Goal: Task Accomplishment & Management: Complete application form

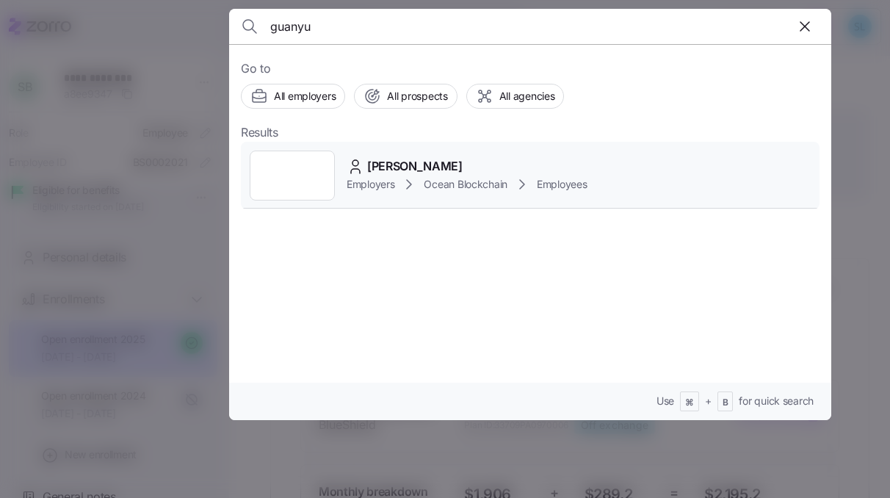
type input "guanyu"
click at [439, 165] on div "[PERSON_NAME]" at bounding box center [467, 166] width 241 height 18
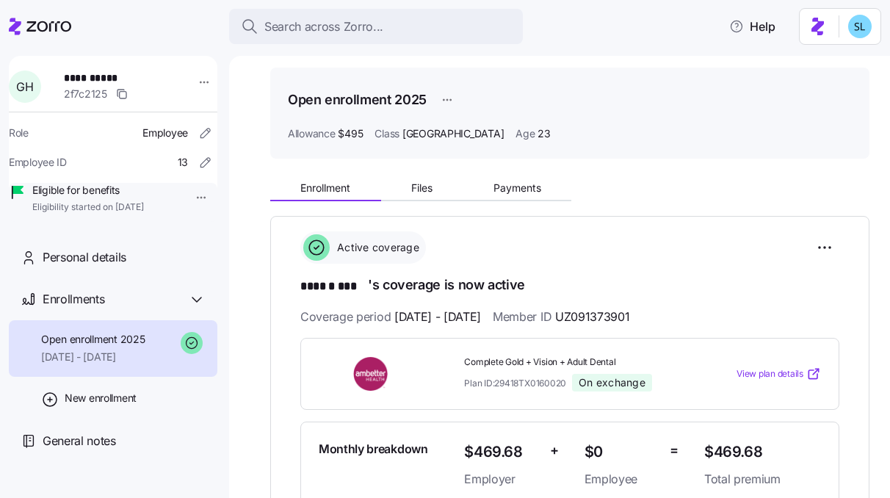
scroll to position [108, 0]
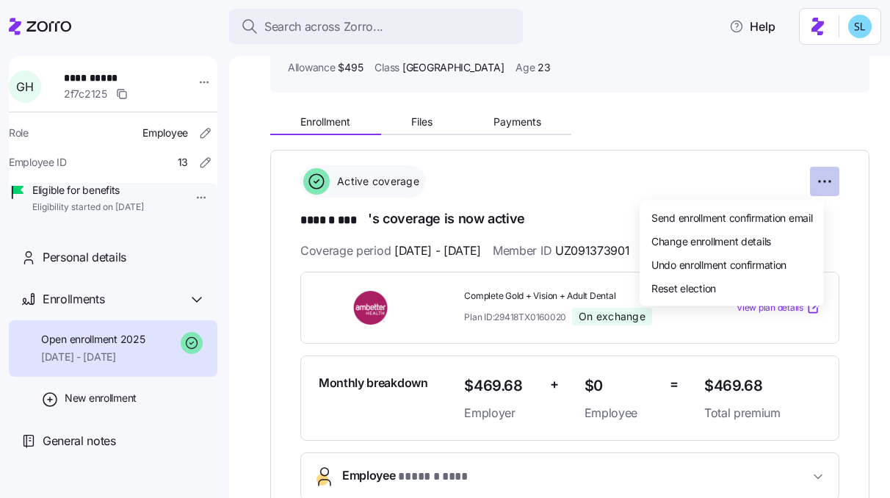
click at [812, 178] on html "**********" at bounding box center [445, 244] width 890 height 489
click at [136, 416] on html "**********" at bounding box center [445, 244] width 890 height 489
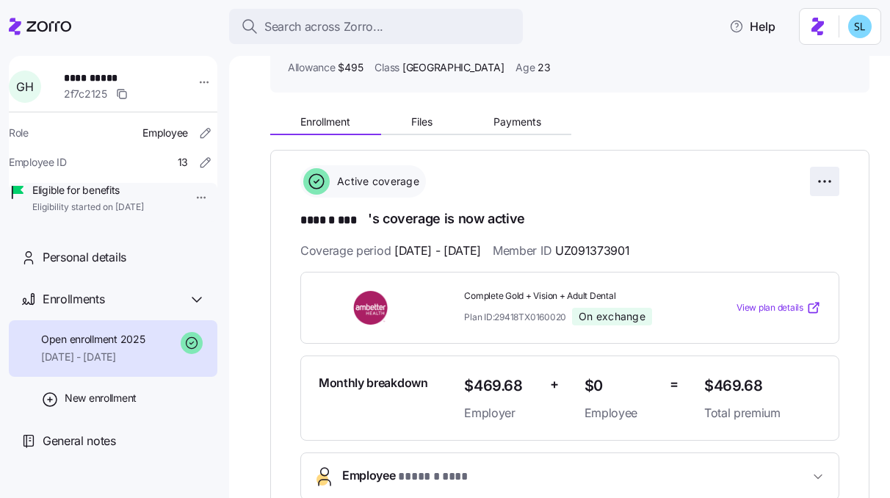
click at [820, 176] on html "**********" at bounding box center [445, 244] width 890 height 489
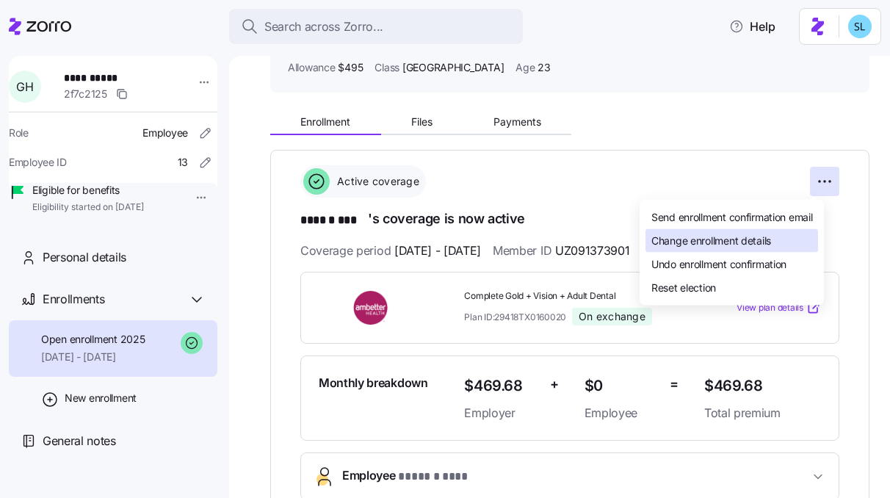
click at [789, 245] on div "Change enrollment details" at bounding box center [732, 241] width 173 height 24
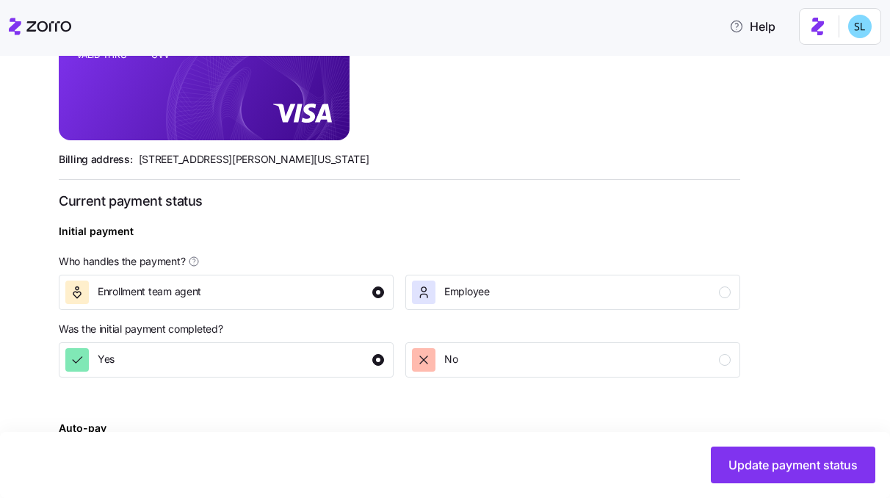
scroll to position [425, 0]
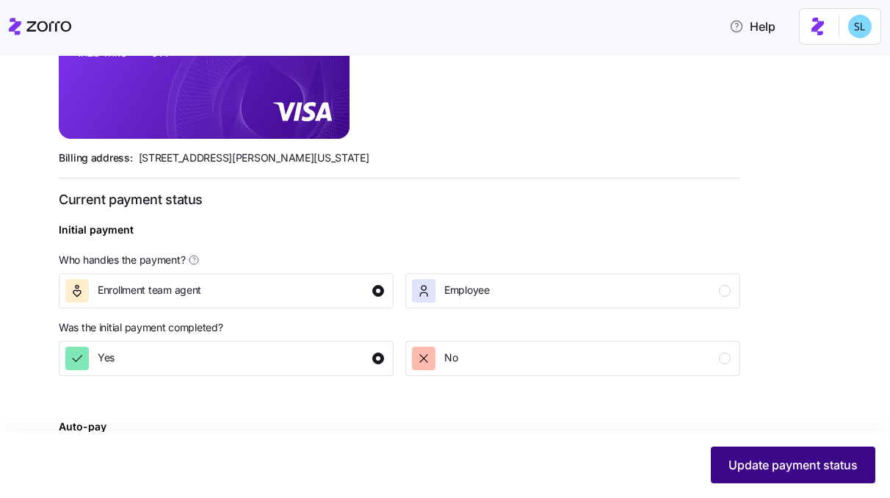
click at [770, 457] on span "Update payment status" at bounding box center [793, 465] width 129 height 18
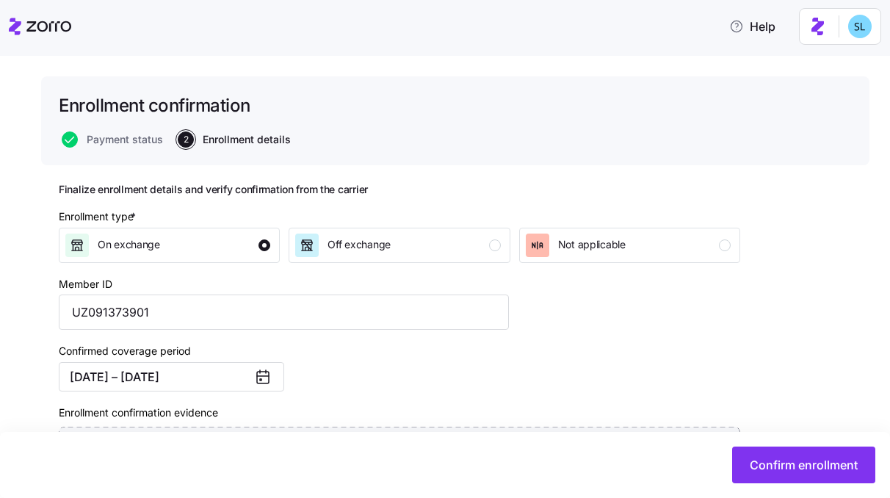
scroll to position [267, 0]
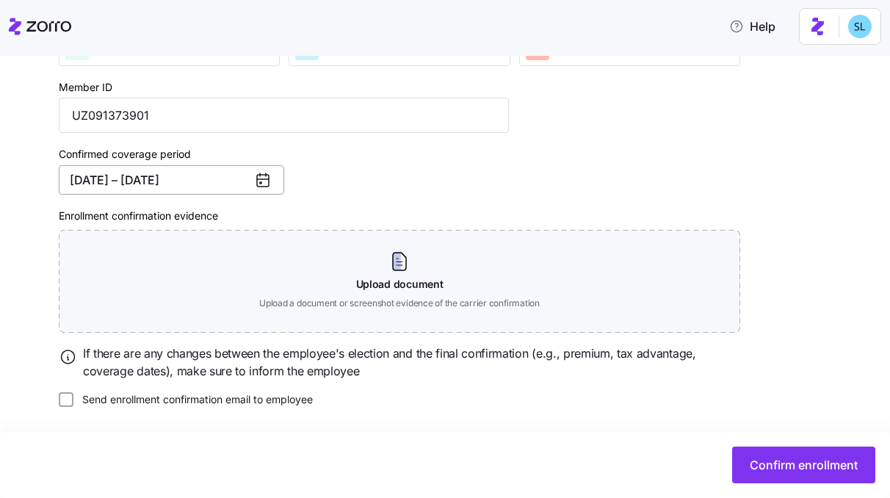
click at [206, 178] on button "04/01/2025 – 12/31/2025" at bounding box center [171, 179] width 225 height 29
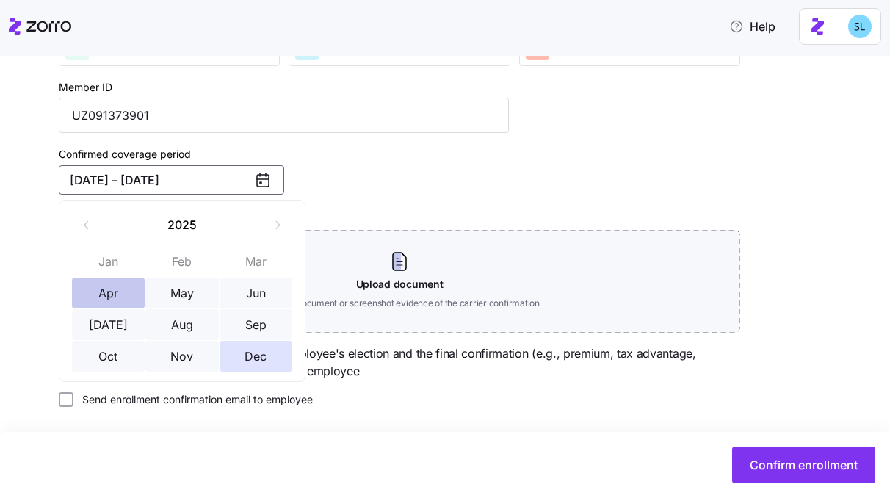
click at [101, 301] on button "Apr" at bounding box center [108, 293] width 73 height 31
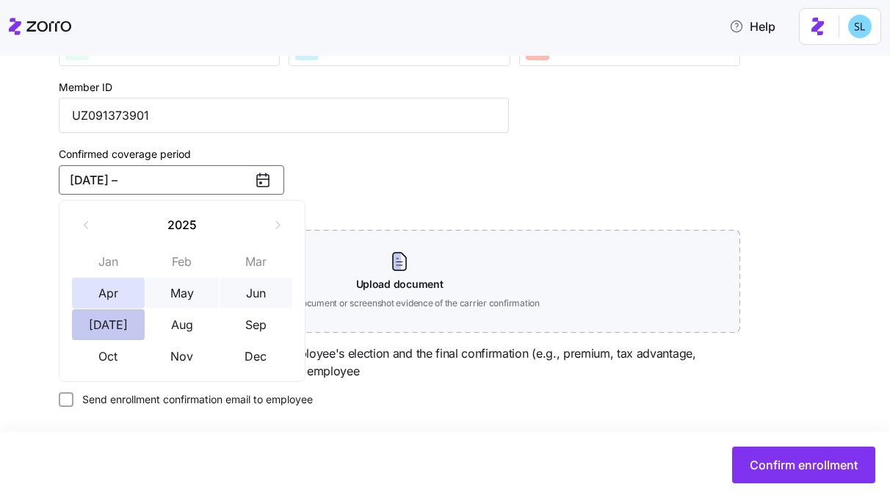
click at [125, 326] on button "Jul" at bounding box center [108, 324] width 73 height 31
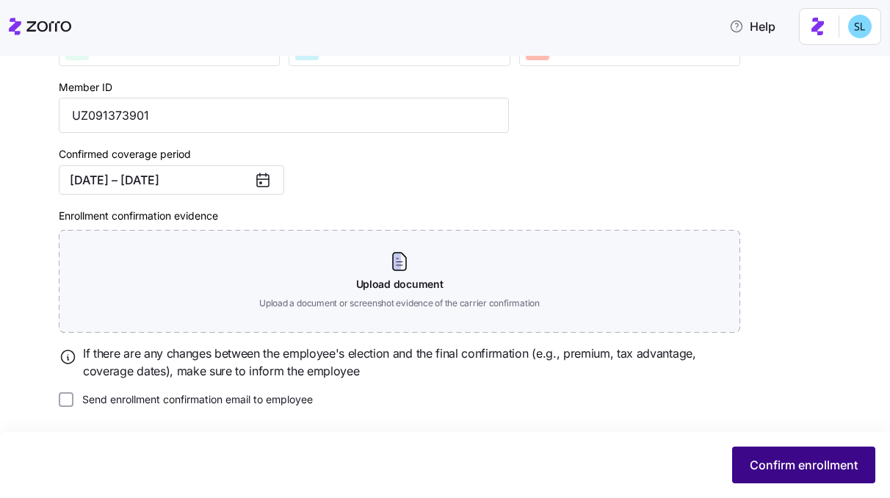
click at [850, 470] on span "Confirm enrollment" at bounding box center [804, 465] width 108 height 18
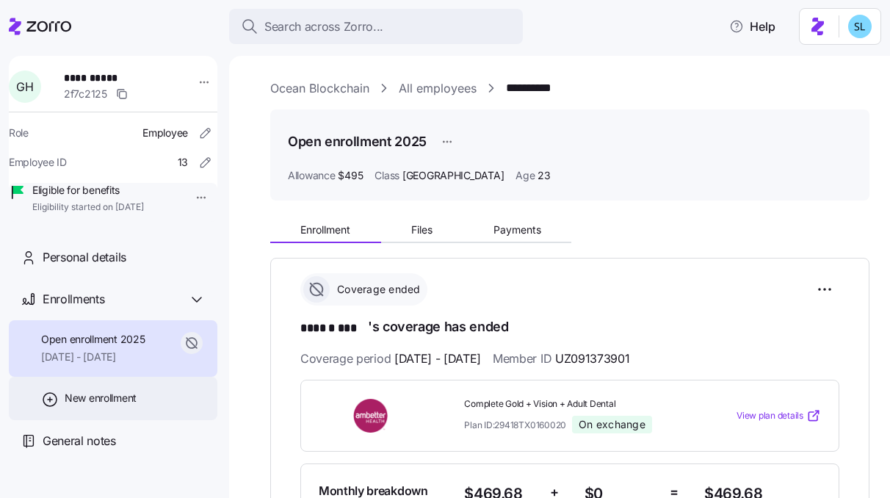
click at [84, 405] on span "New enrollment" at bounding box center [101, 398] width 72 height 15
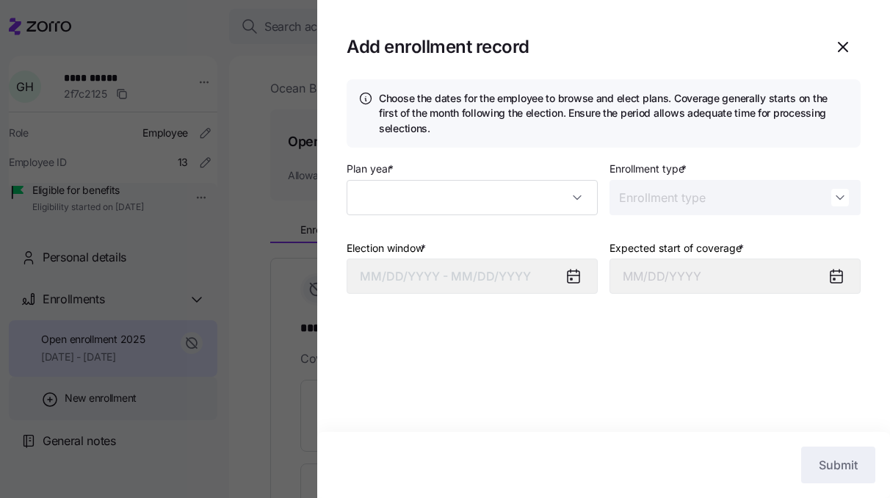
type input "2025"
type input "Special"
type input "September 1, 2025"
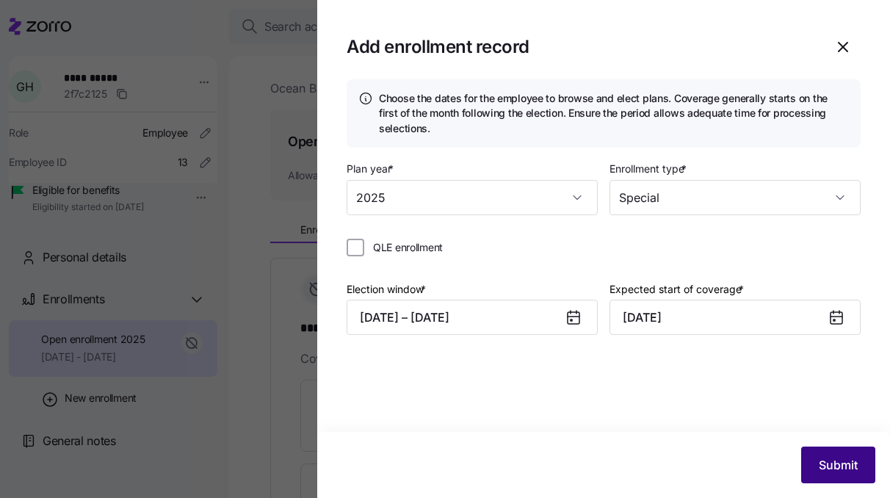
click at [847, 460] on span "Submit" at bounding box center [838, 465] width 39 height 18
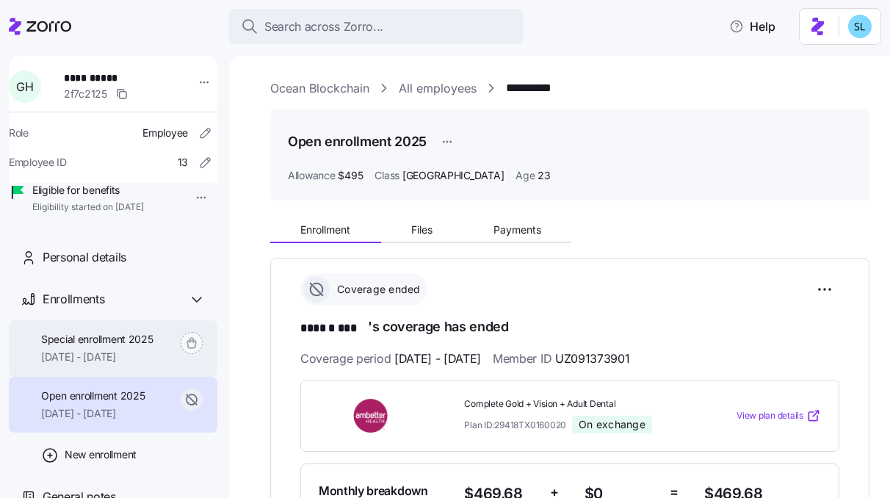
click at [101, 364] on span "[DATE] - [DATE]" at bounding box center [97, 357] width 112 height 15
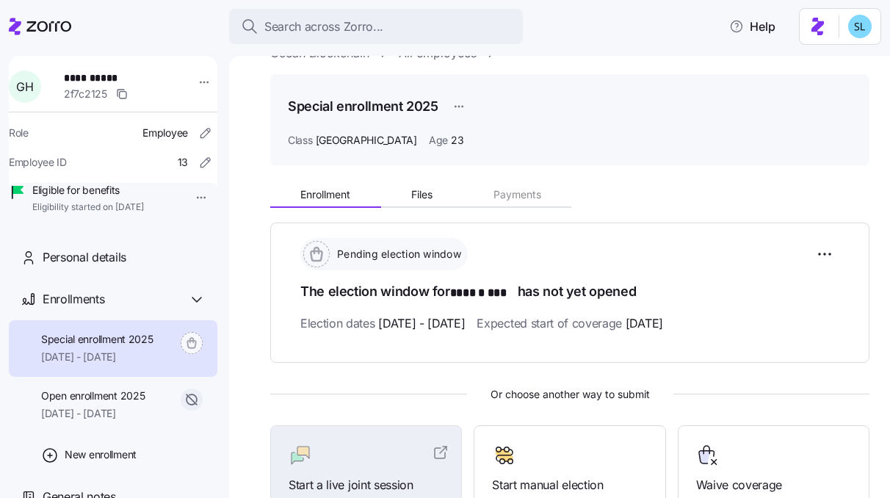
scroll to position [66, 0]
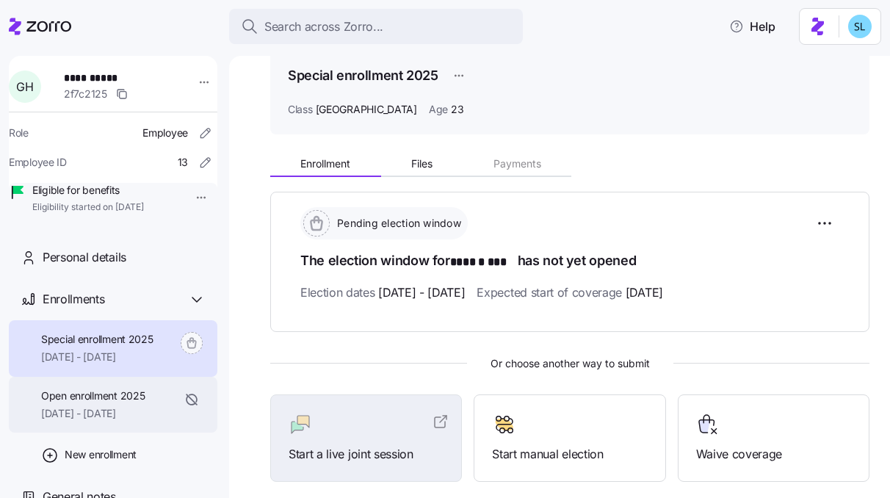
click at [118, 403] on span "Open enrollment 2025" at bounding box center [93, 396] width 104 height 15
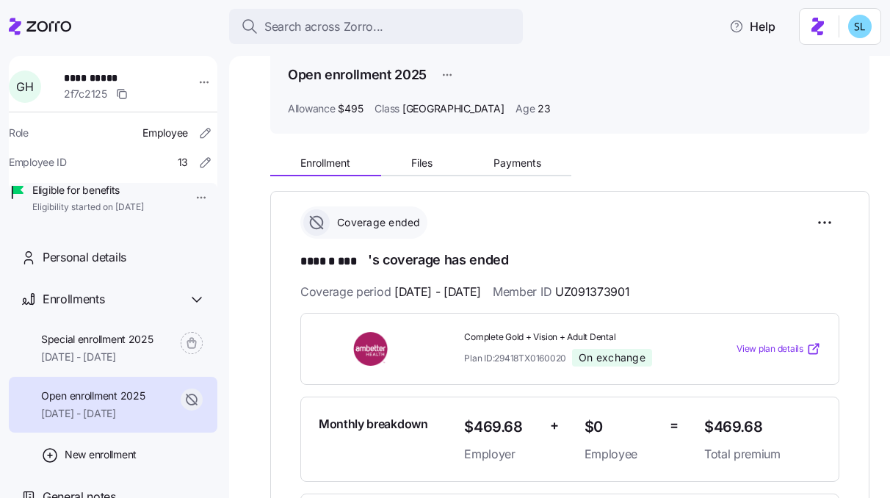
scroll to position [92, 0]
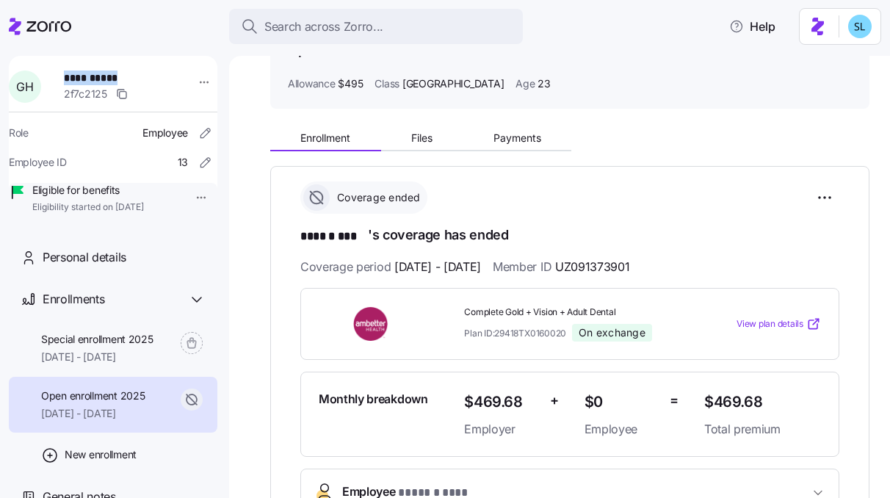
drag, startPoint x: 144, startPoint y: 79, endPoint x: 68, endPoint y: 78, distance: 76.4
click at [68, 78] on span "**********" at bounding box center [112, 78] width 97 height 15
copy span "**********"
click at [523, 307] on span "Complete Gold + Vision + Adult Dental" at bounding box center [578, 312] width 228 height 12
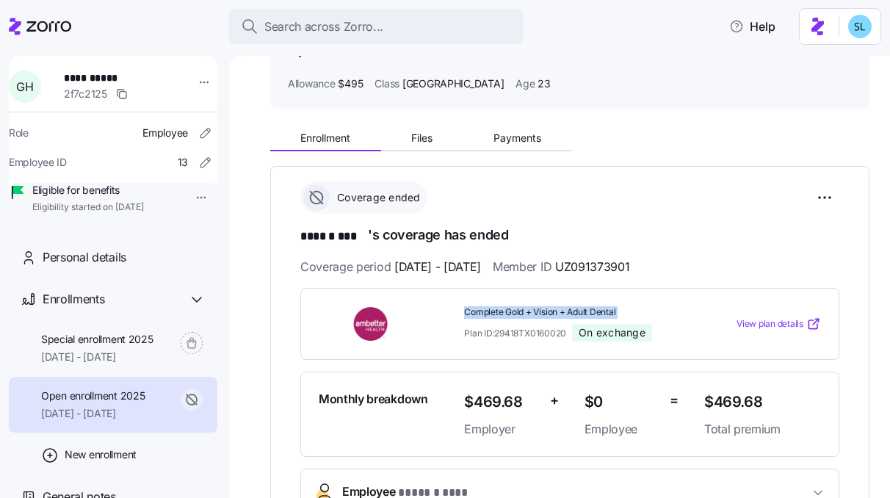
click at [523, 307] on span "Complete Gold + Vision + Adult Dental" at bounding box center [578, 312] width 228 height 12
copy span "Complete Gold + Vision + Adult Dental"
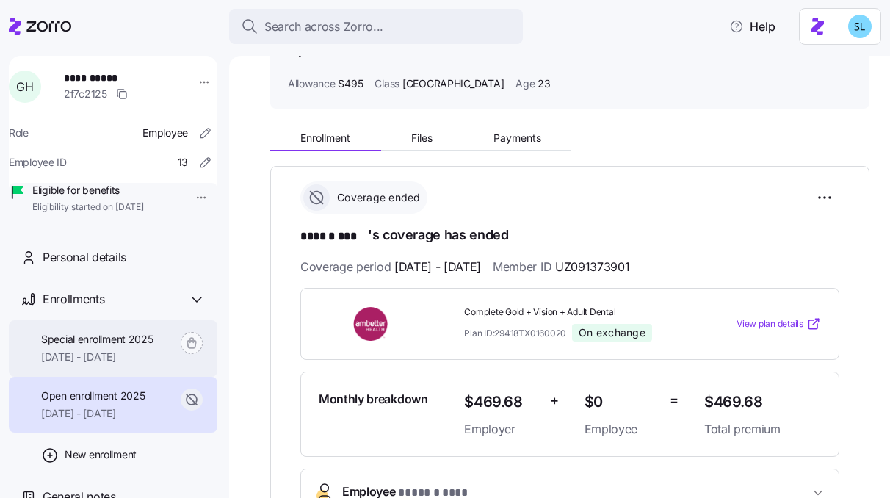
click at [119, 364] on span "[DATE] - [DATE]" at bounding box center [97, 357] width 112 height 15
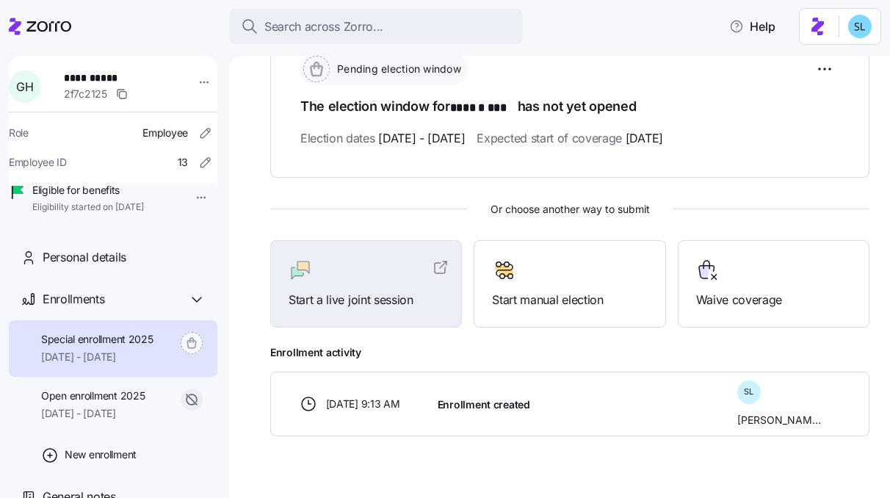
scroll to position [221, 0]
click at [527, 300] on span "Start manual election" at bounding box center [569, 299] width 155 height 18
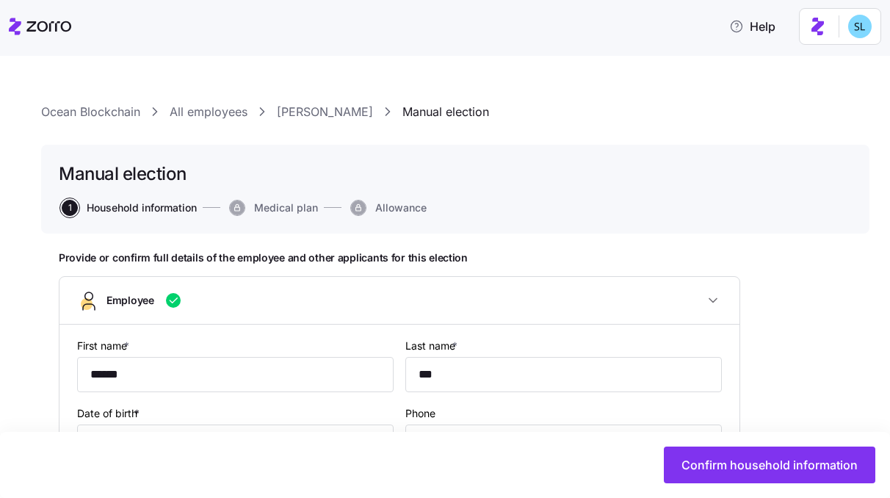
type input "[GEOGRAPHIC_DATA]"
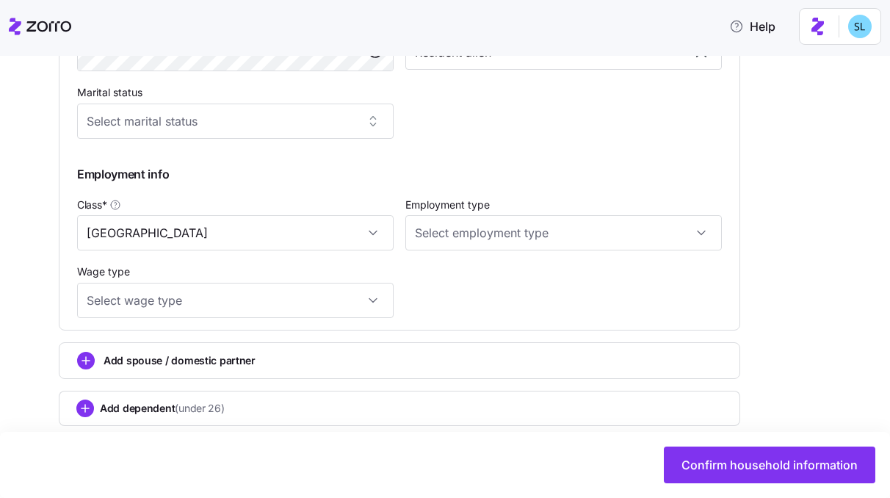
scroll to position [710, 0]
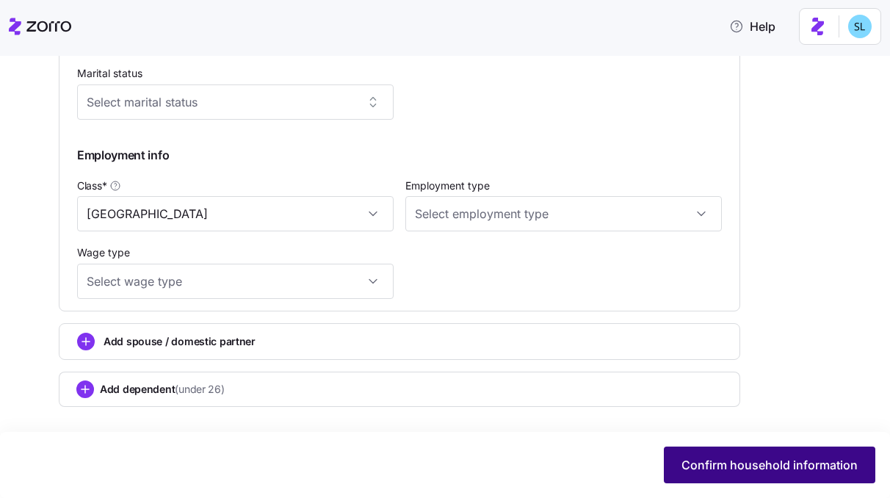
click at [749, 463] on span "Confirm household information" at bounding box center [770, 465] width 176 height 18
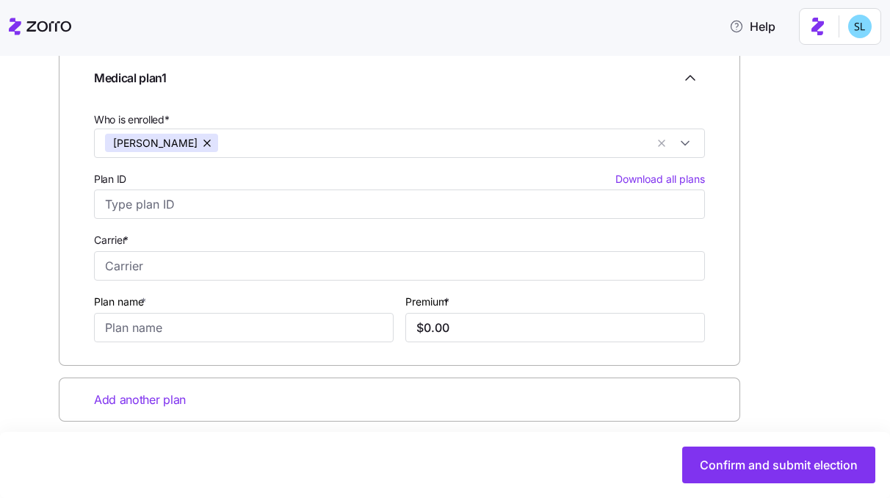
scroll to position [252, 0]
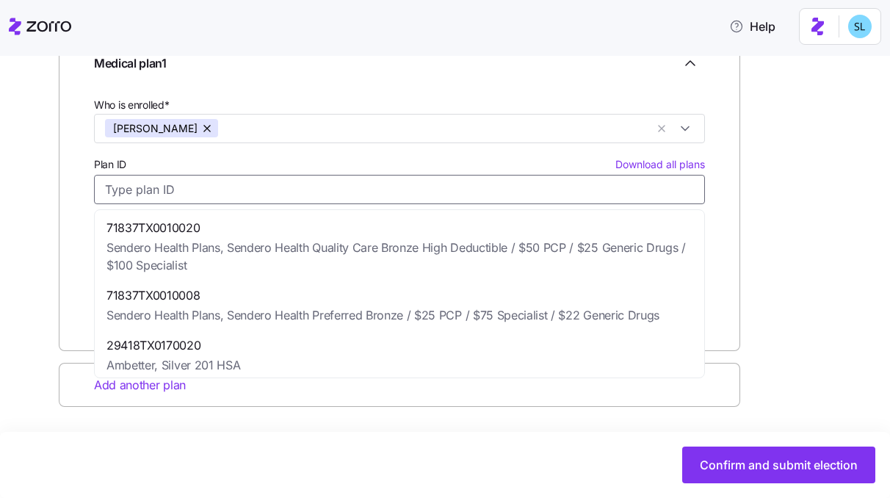
click at [239, 195] on input "Plan ID Download all plans" at bounding box center [399, 189] width 611 height 29
paste input "29418TX0160020"
type input "29418TX0160020"
type input "Ambetter"
type input "Complete Gold + Vision + Adult Dental"
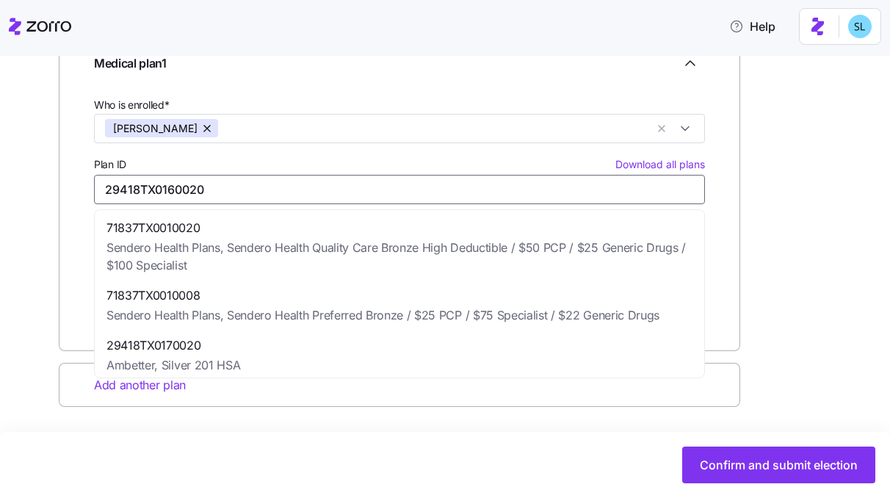
type input "$469.68"
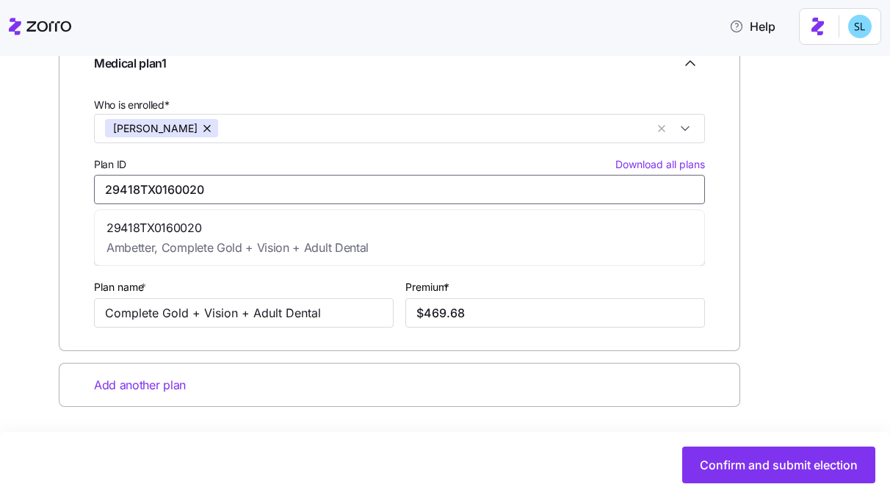
click at [248, 240] on span "Ambetter, Complete Gold + Vision + Adult Dental" at bounding box center [237, 248] width 262 height 18
type input "29418TX0160020"
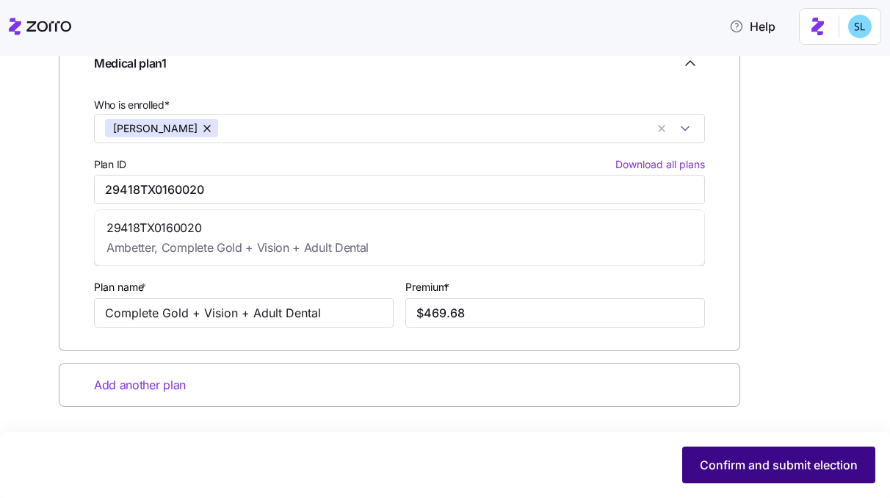
click at [784, 471] on span "Confirm and submit election" at bounding box center [779, 465] width 158 height 18
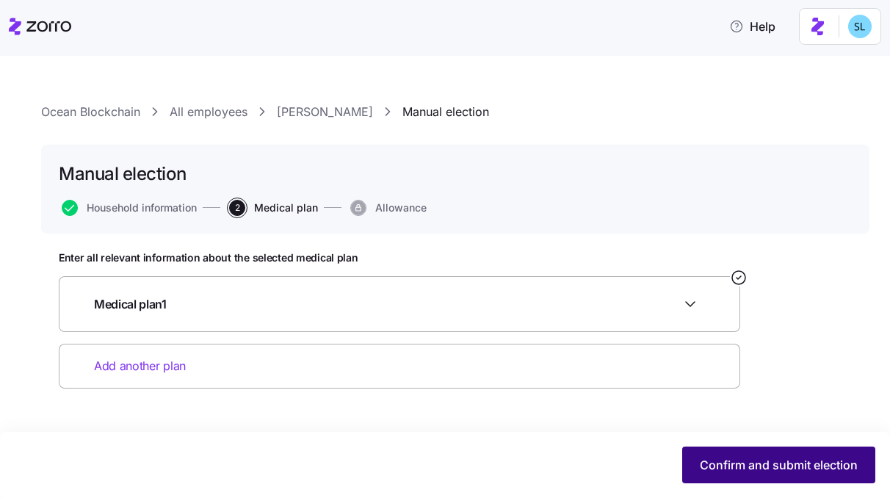
scroll to position [0, 0]
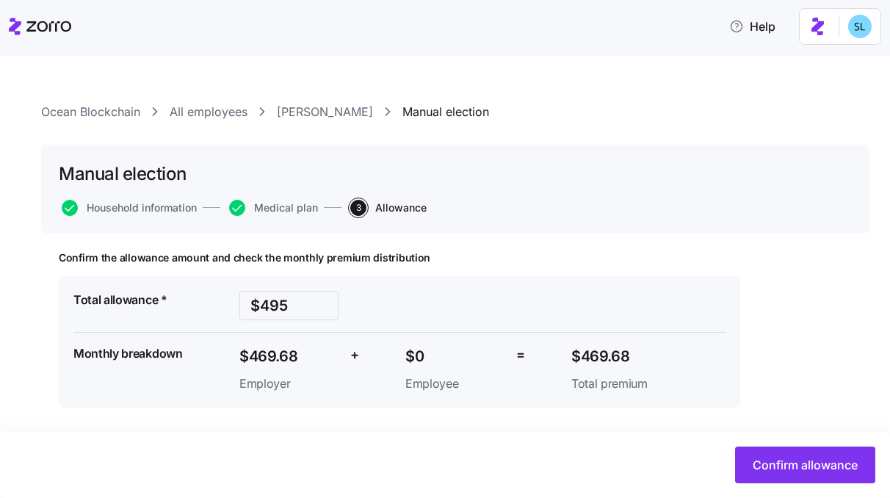
scroll to position [1, 0]
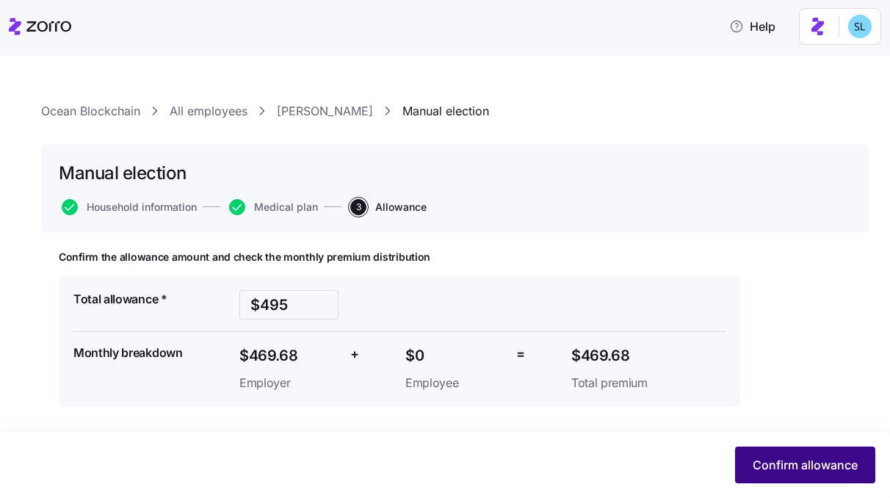
click at [771, 456] on button "Confirm allowance" at bounding box center [805, 465] width 140 height 37
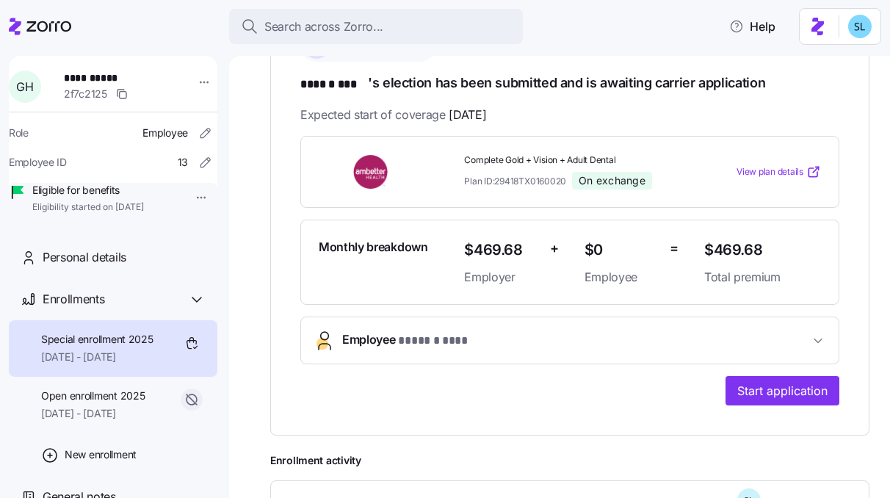
scroll to position [358, 0]
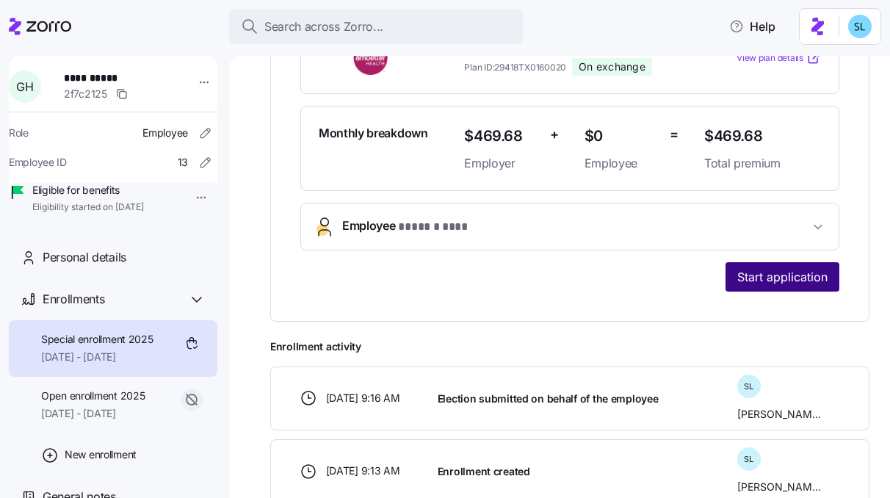
click at [776, 281] on span "Start application" at bounding box center [782, 277] width 90 height 18
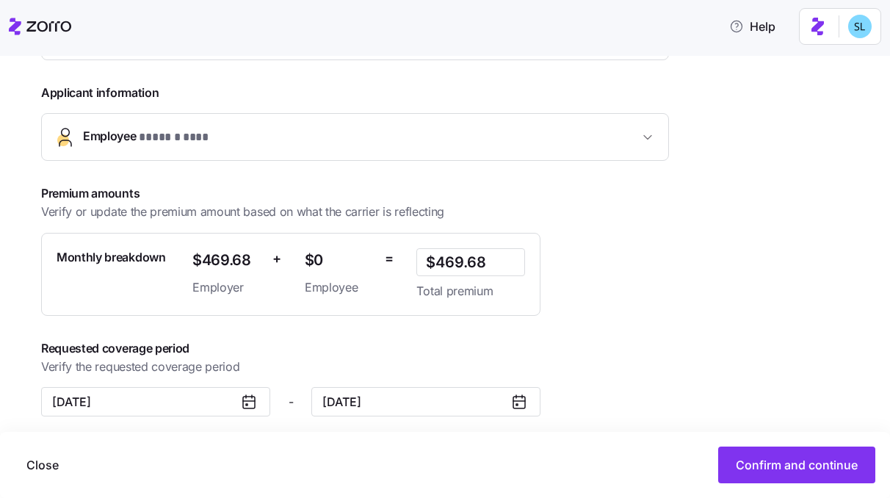
scroll to position [327, 0]
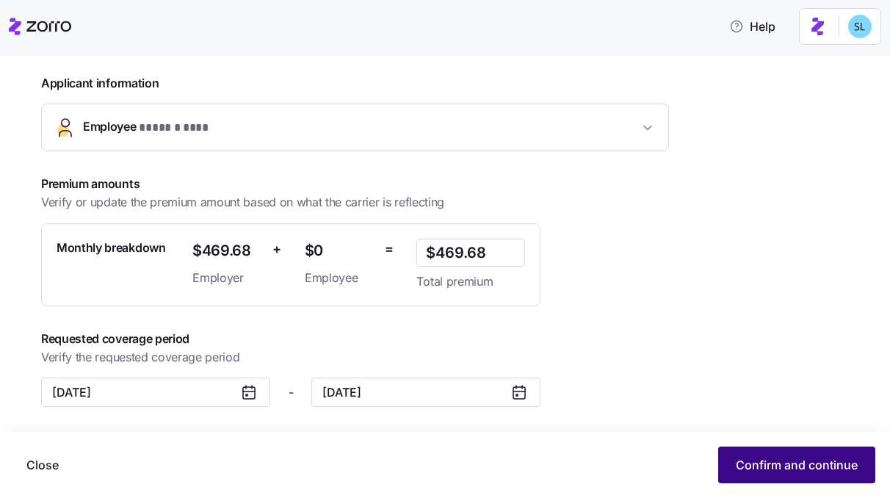
click at [822, 471] on span "Confirm and continue" at bounding box center [797, 465] width 122 height 18
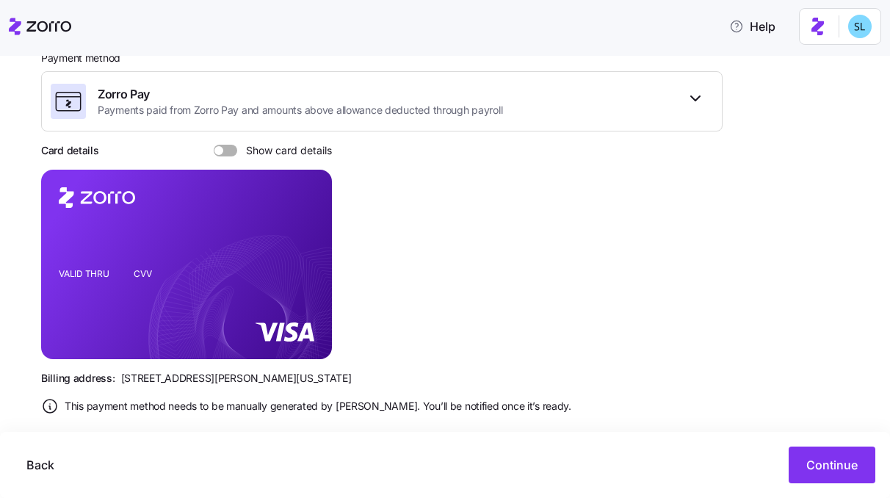
scroll to position [258, 0]
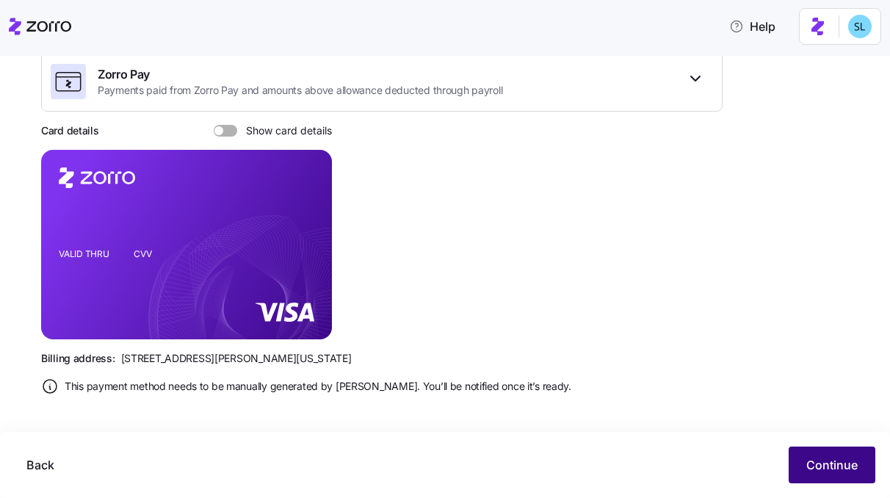
click at [835, 450] on button "Continue" at bounding box center [832, 465] width 87 height 37
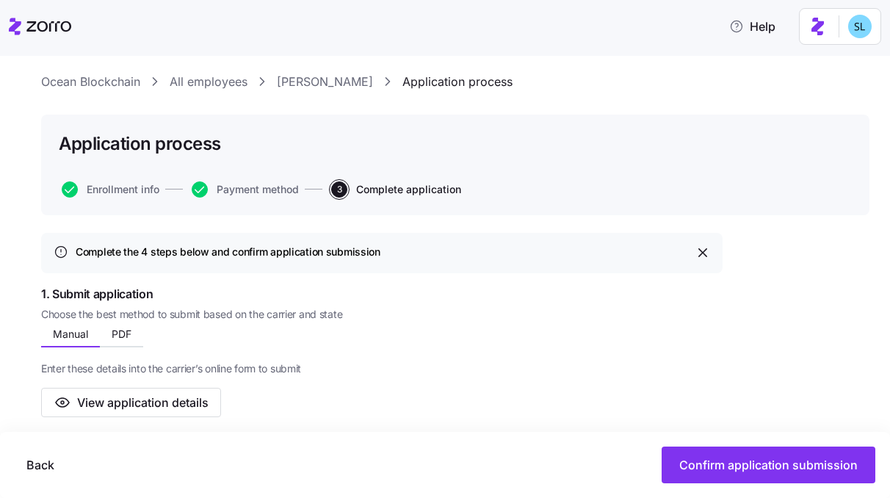
scroll to position [344, 0]
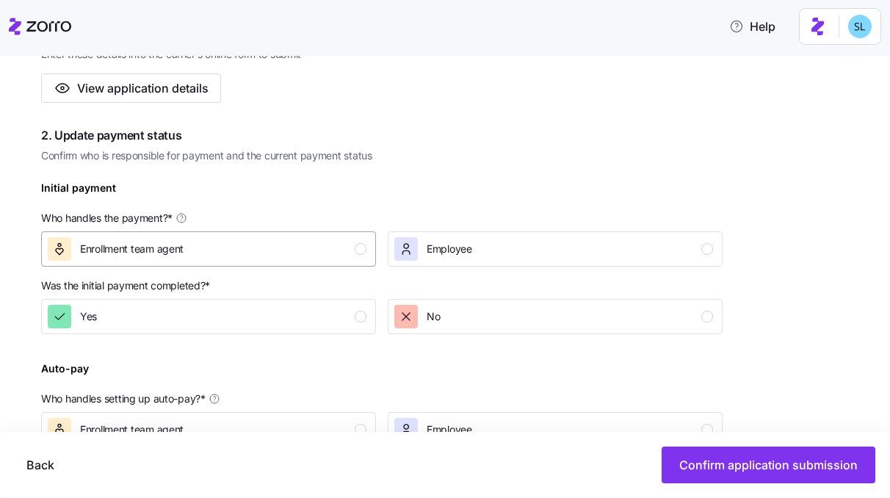
click at [254, 248] on div "Enrollment team agent" at bounding box center [207, 249] width 319 height 24
click at [275, 310] on div "Yes" at bounding box center [207, 317] width 319 height 24
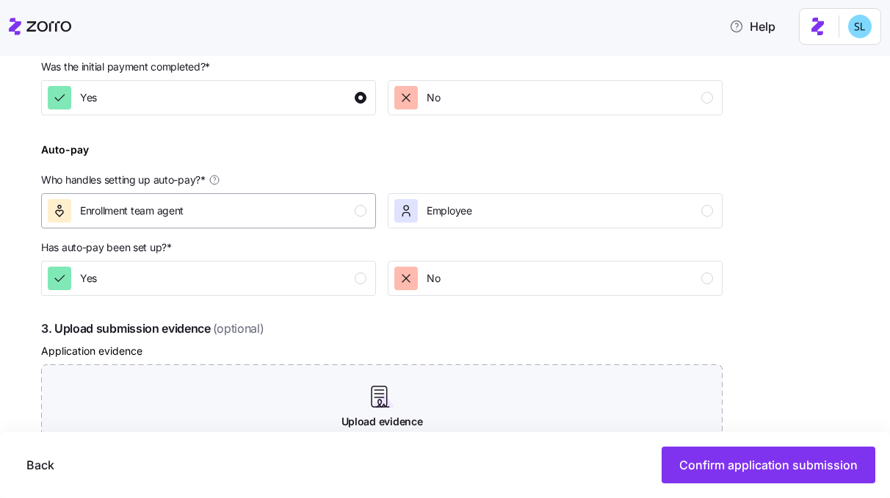
click at [265, 223] on button "Enrollment team agent" at bounding box center [208, 210] width 335 height 35
click at [270, 280] on div "Yes" at bounding box center [207, 279] width 319 height 24
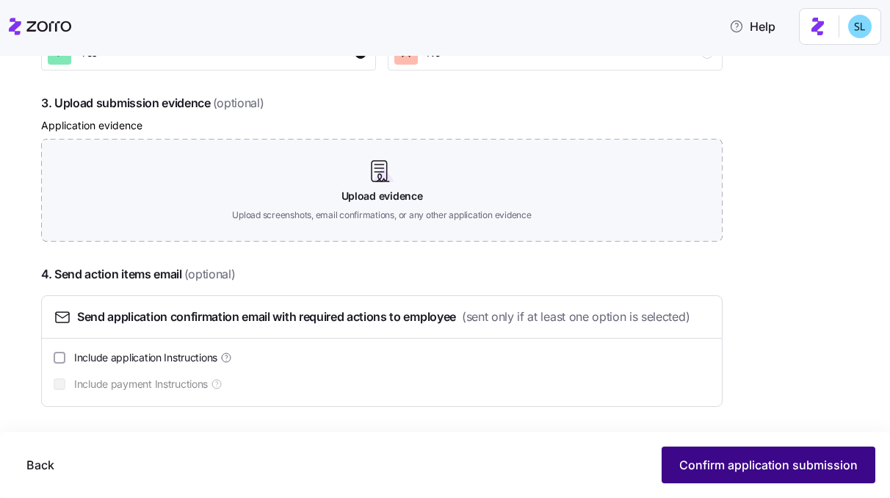
click at [694, 452] on button "Confirm application submission" at bounding box center [769, 465] width 214 height 37
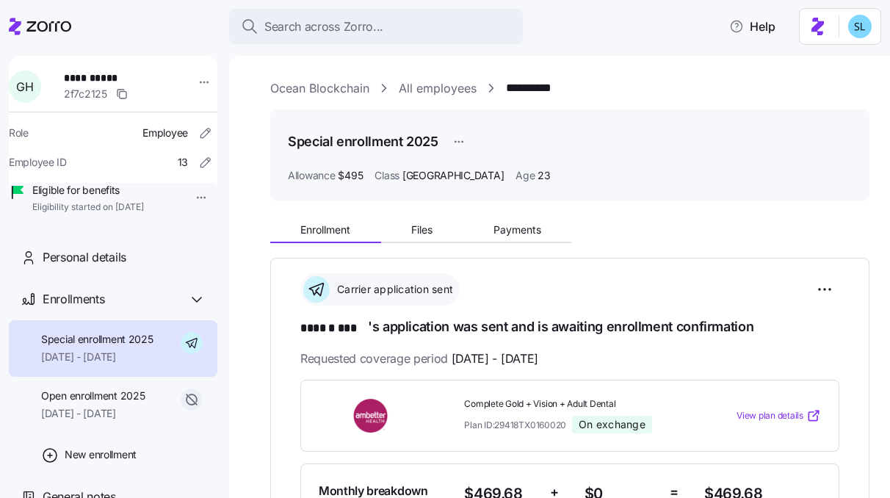
scroll to position [451, 0]
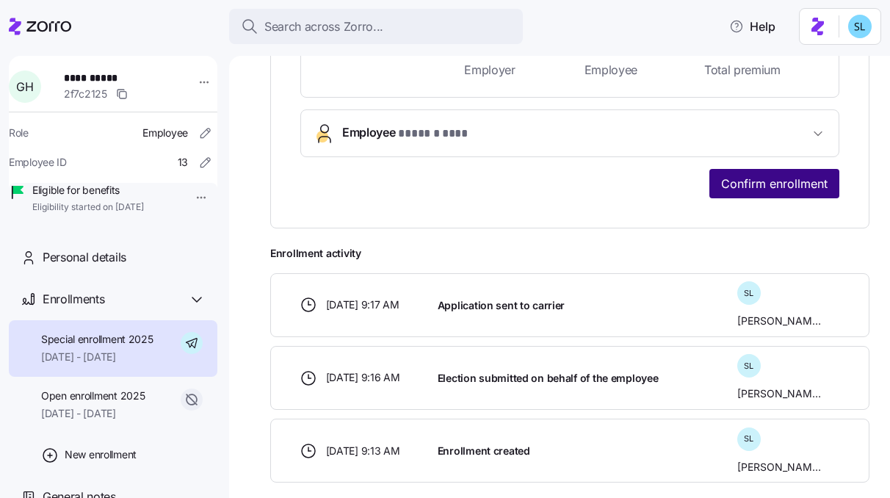
click at [747, 194] on button "Confirm enrollment" at bounding box center [774, 183] width 130 height 29
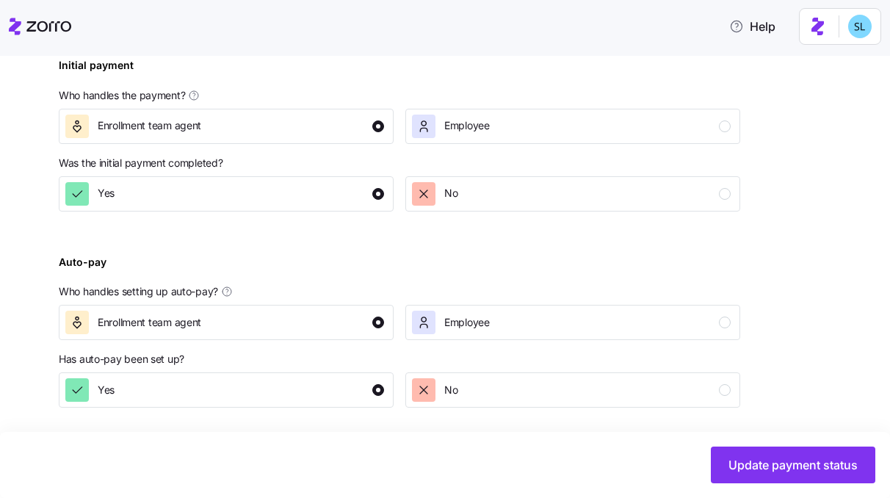
scroll to position [621, 0]
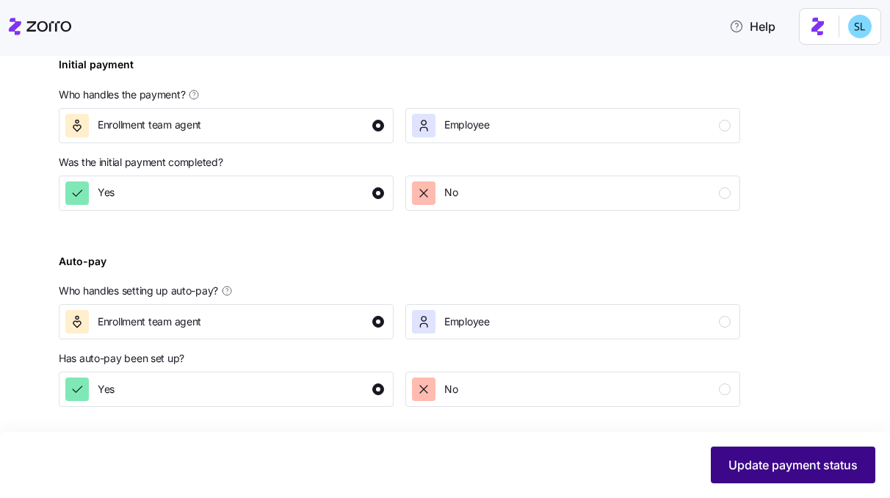
click at [732, 466] on span "Update payment status" at bounding box center [793, 465] width 129 height 18
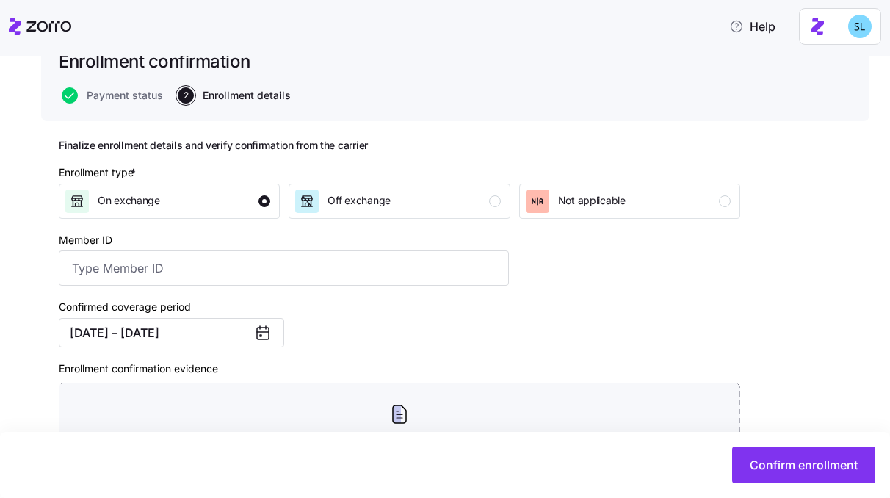
scroll to position [134, 0]
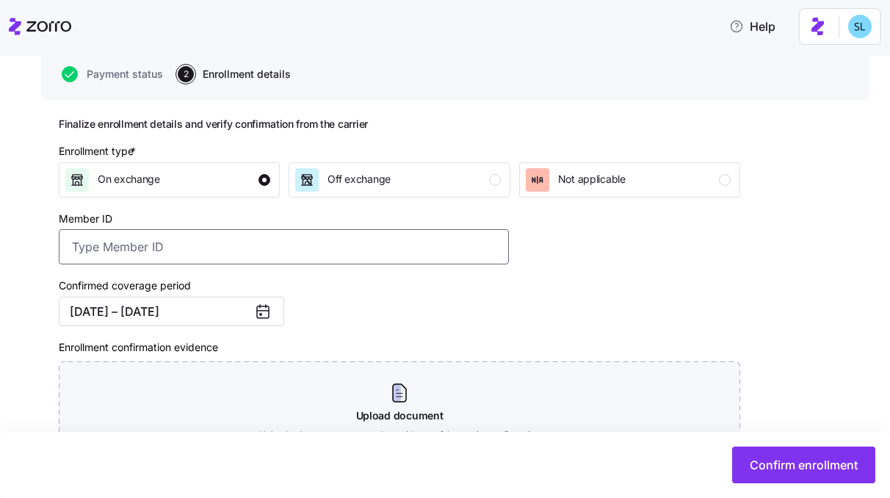
click at [336, 233] on input "Member ID" at bounding box center [284, 246] width 450 height 35
paste input "UZ091373901"
type input "UZ091373901"
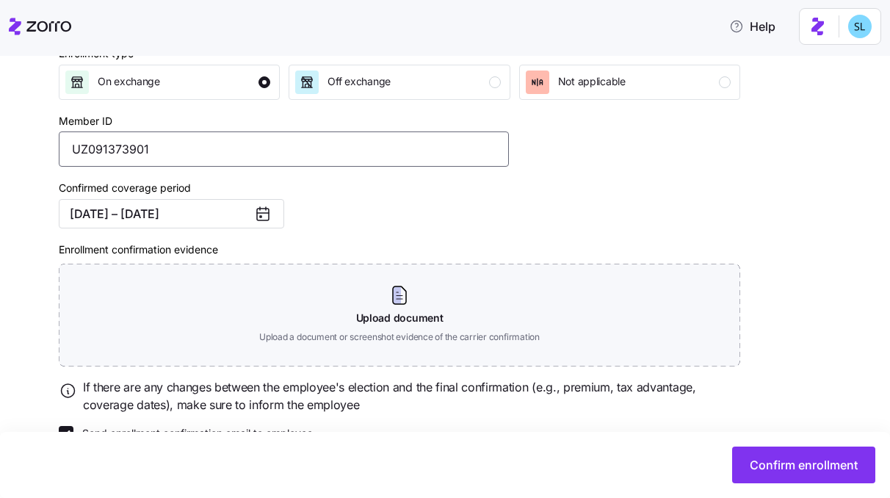
scroll to position [267, 0]
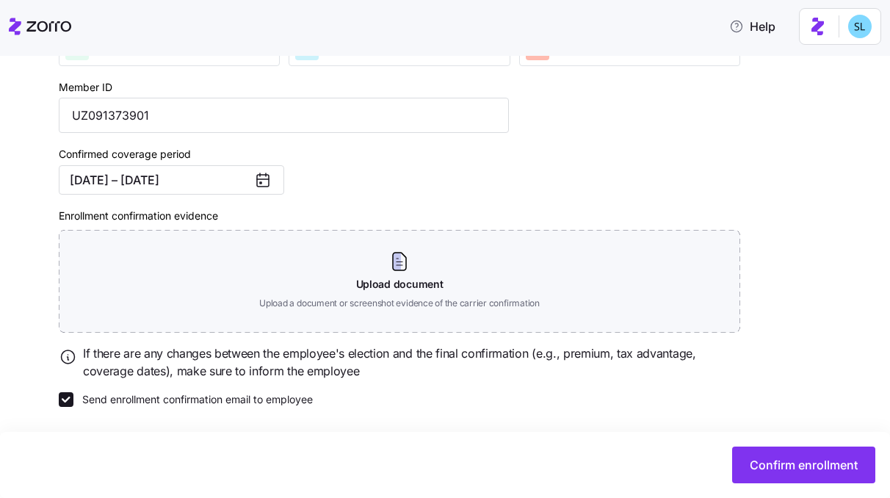
click at [273, 409] on div "Finalize enrollment details and verify confirmation from the carrier Enrollment…" at bounding box center [455, 233] width 793 height 494
click at [273, 402] on label "Send enrollment confirmation email to employee" at bounding box center [192, 399] width 239 height 15
click at [73, 402] on input "Send enrollment confirmation email to employee" at bounding box center [66, 399] width 15 height 15
checkbox input "false"
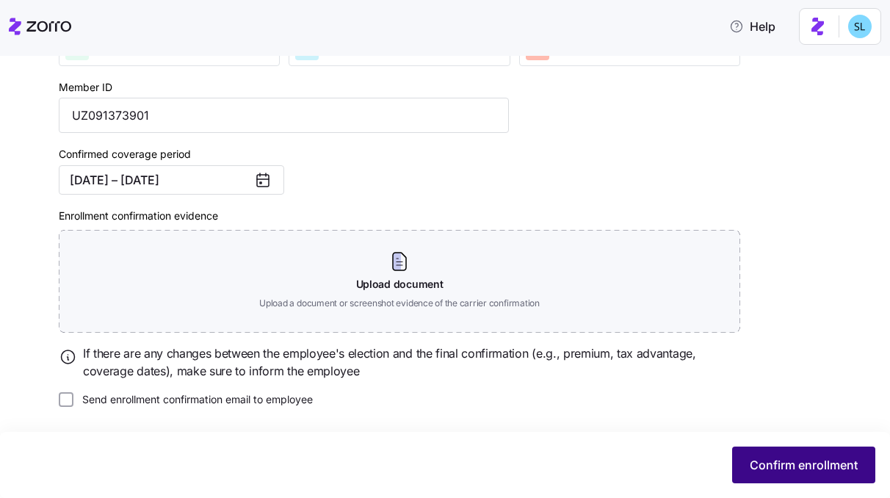
click at [762, 457] on span "Confirm enrollment" at bounding box center [804, 465] width 108 height 18
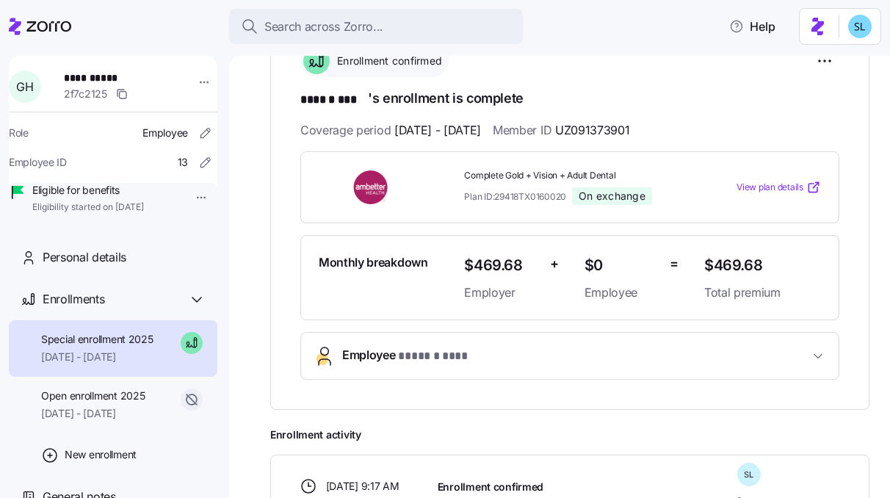
scroll to position [411, 0]
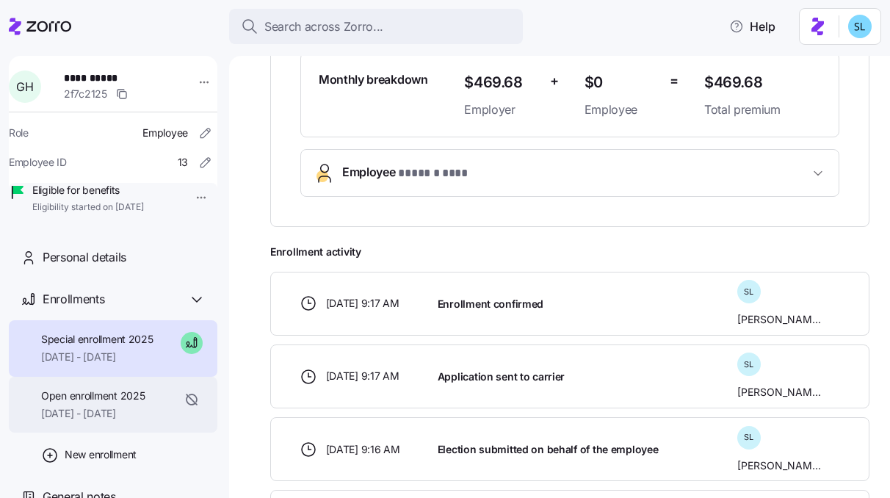
click at [90, 421] on span "[DATE] - [DATE]" at bounding box center [93, 413] width 104 height 15
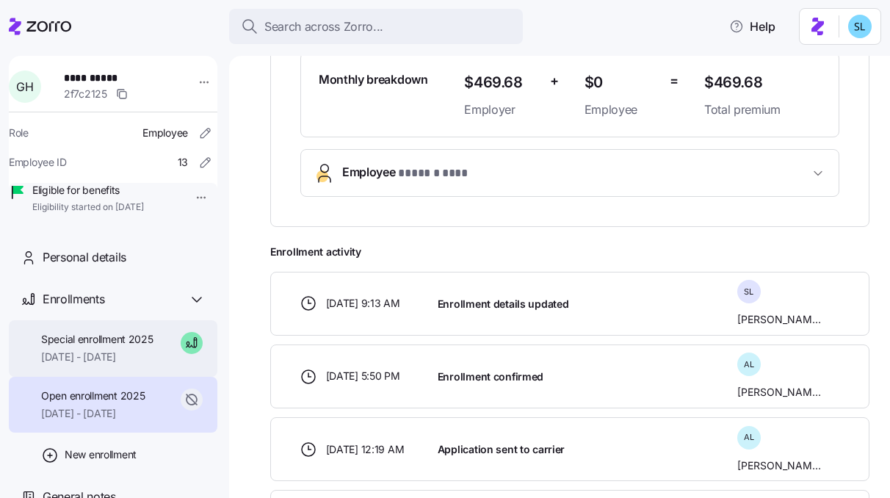
click at [99, 364] on span "[DATE] - [DATE]" at bounding box center [97, 357] width 112 height 15
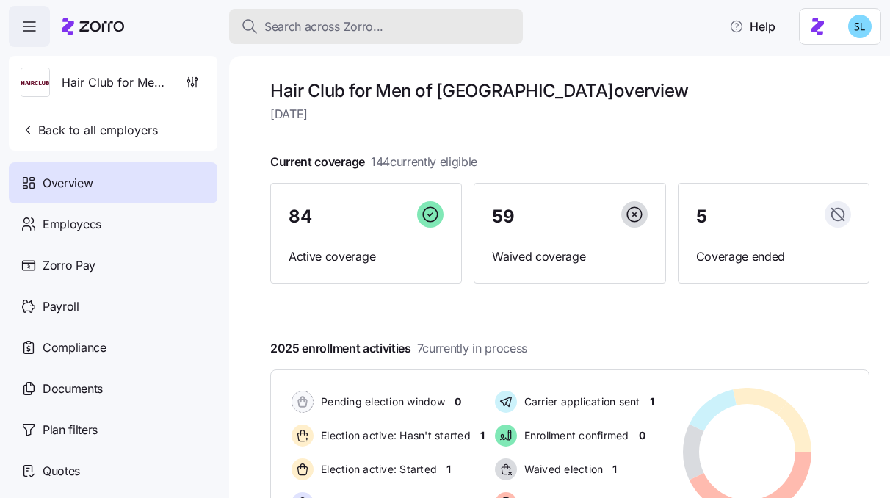
click at [308, 37] on button "Search across Zorro..." at bounding box center [376, 26] width 294 height 35
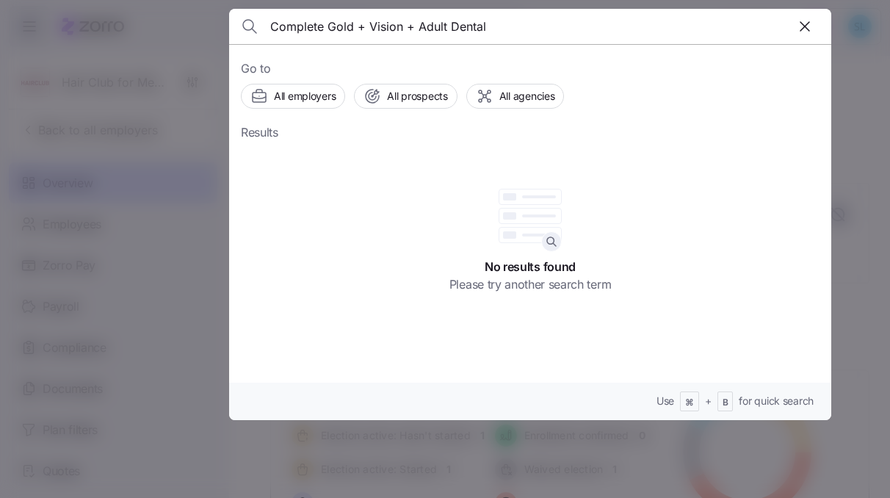
click at [309, 26] on input "Complete Gold + Vision + Adult Dental" at bounding box center [458, 26] width 376 height 35
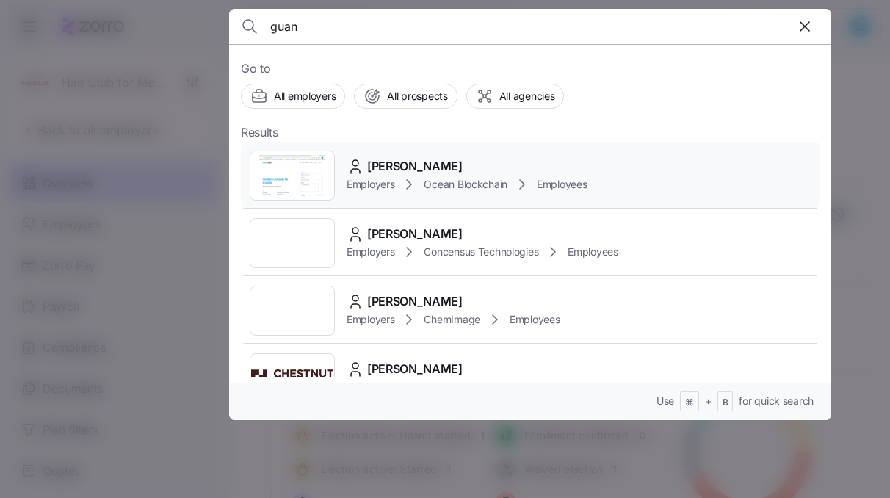
type input "guan"
click at [411, 167] on span "[PERSON_NAME]" at bounding box center [414, 166] width 95 height 18
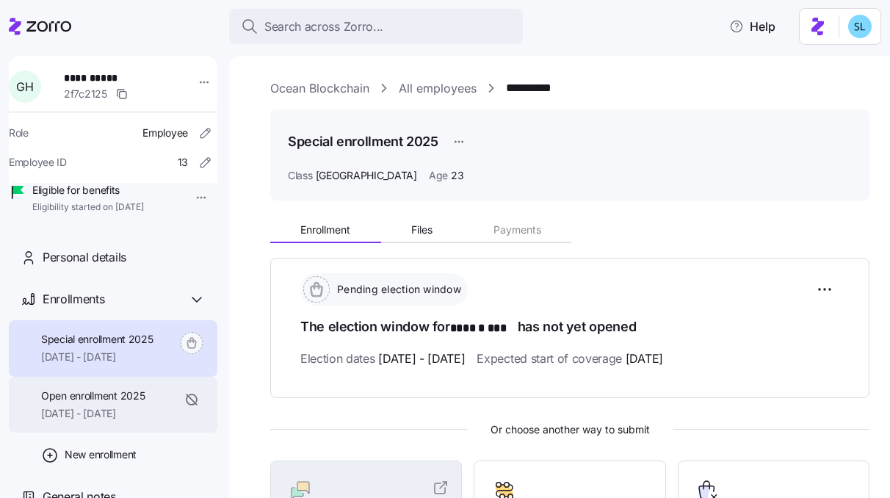
click at [86, 421] on span "[DATE] - [DATE]" at bounding box center [93, 413] width 104 height 15
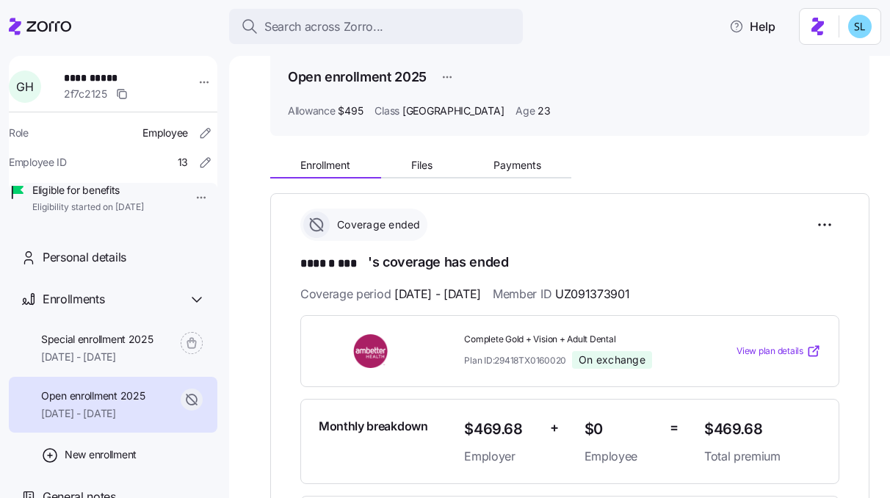
scroll to position [127, 0]
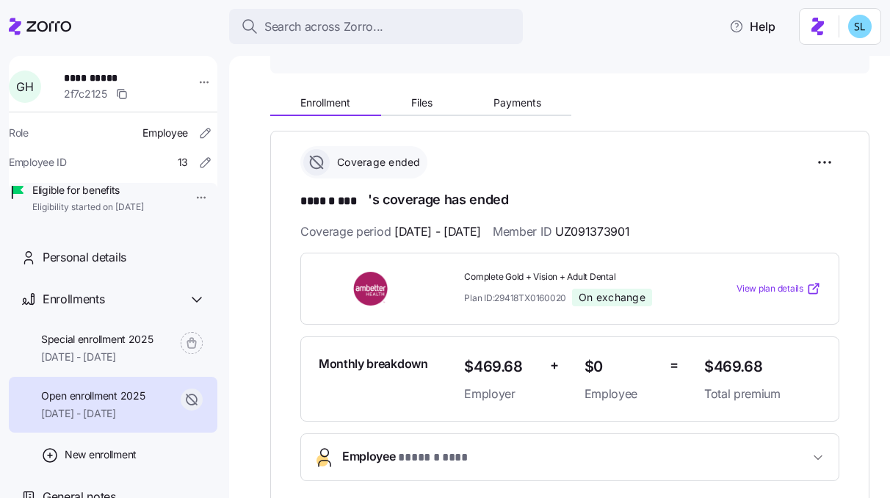
click at [490, 275] on span "Complete Gold + Vision + Adult Dental" at bounding box center [578, 277] width 228 height 12
copy span "Complete Gold + Vision + Adult Dental"
click at [505, 296] on span "Plan ID: 29418TX0160020" at bounding box center [515, 298] width 102 height 12
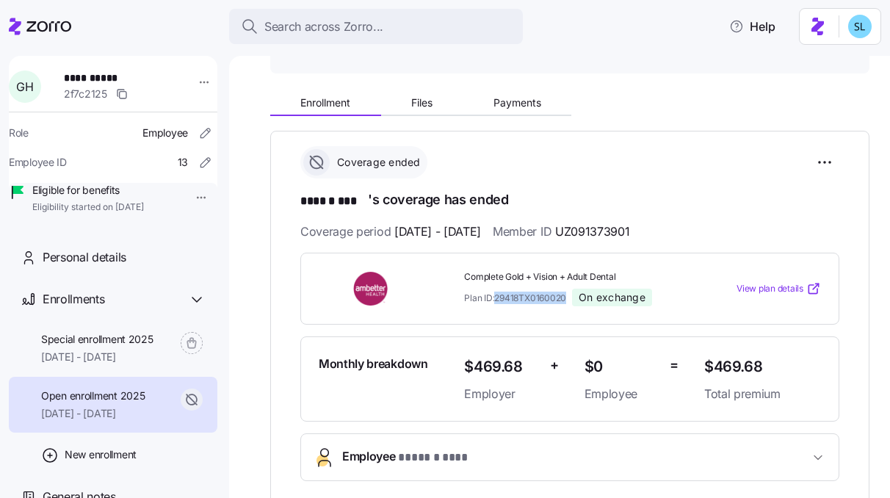
click at [505, 296] on span "Plan ID: 29418TX0160020" at bounding box center [515, 298] width 102 height 12
copy span "29418TX0160020"
click at [629, 225] on span "UZ091373901" at bounding box center [592, 232] width 74 height 18
copy span "UZ091373901"
